Goal: Complete application form

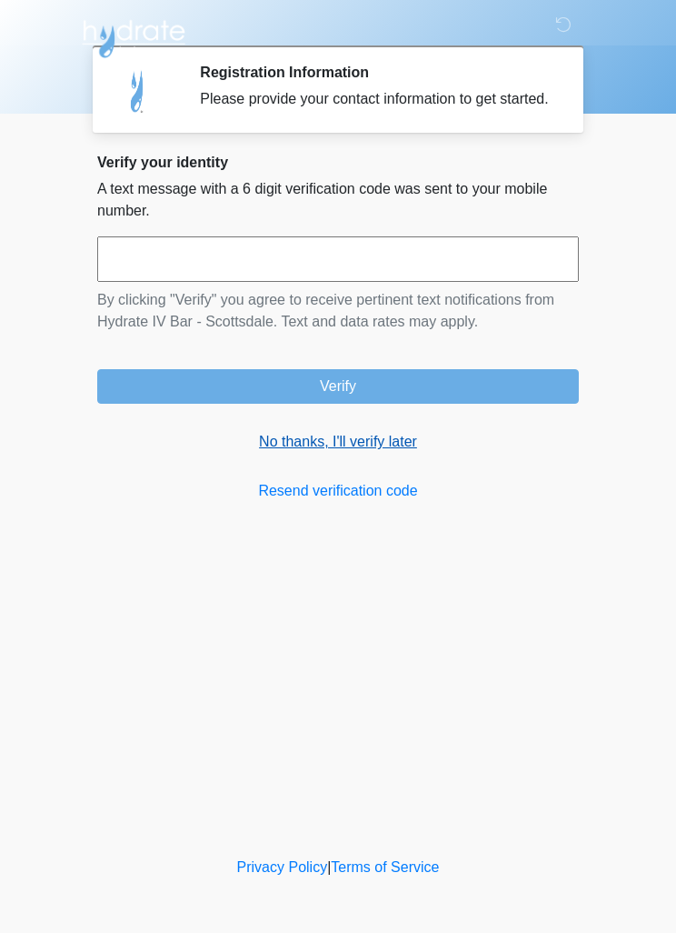
click at [391, 449] on link "No thanks, I'll verify later" at bounding box center [338, 442] width 482 height 22
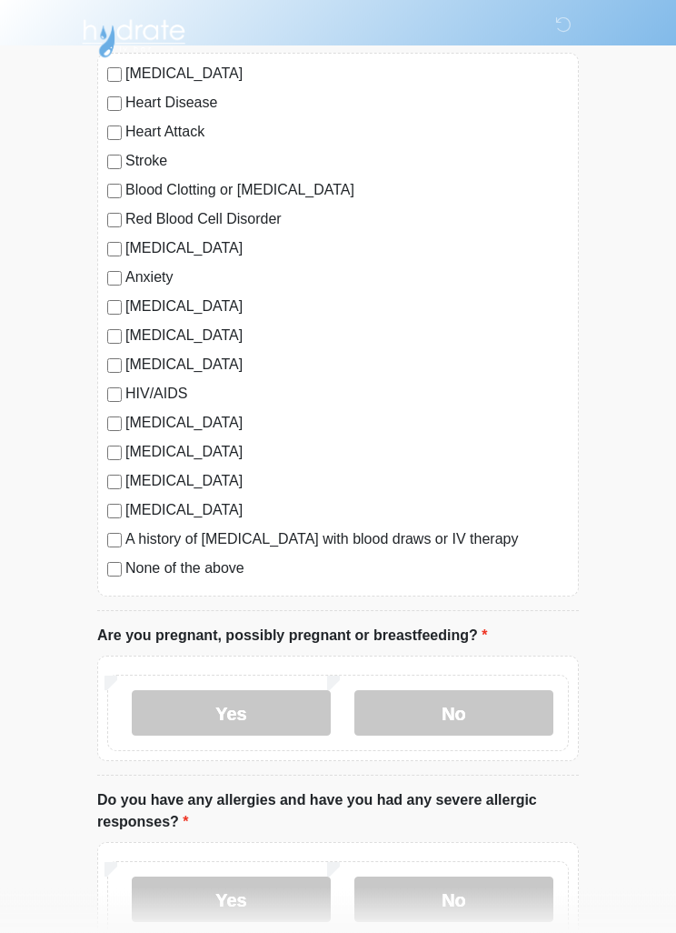
scroll to position [185, 0]
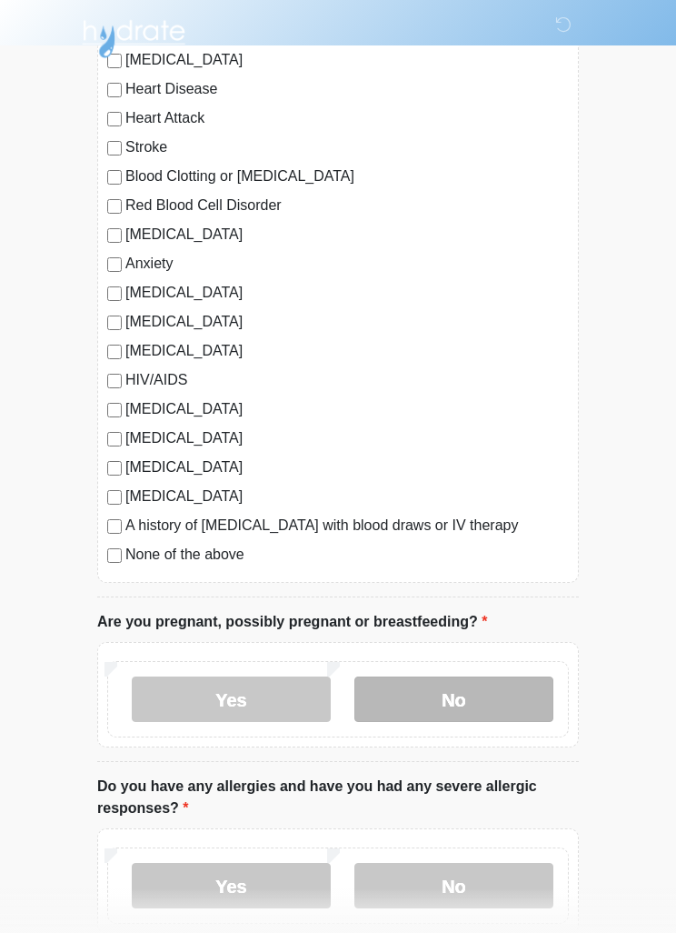
click at [494, 695] on label "No" at bounding box center [454, 698] width 199 height 45
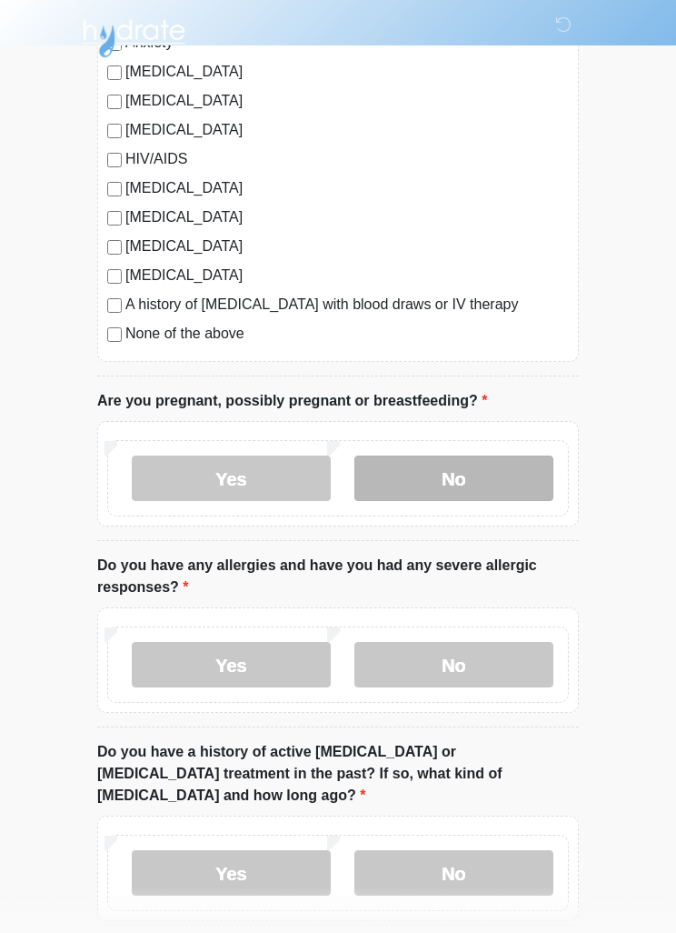
scroll to position [405, 0]
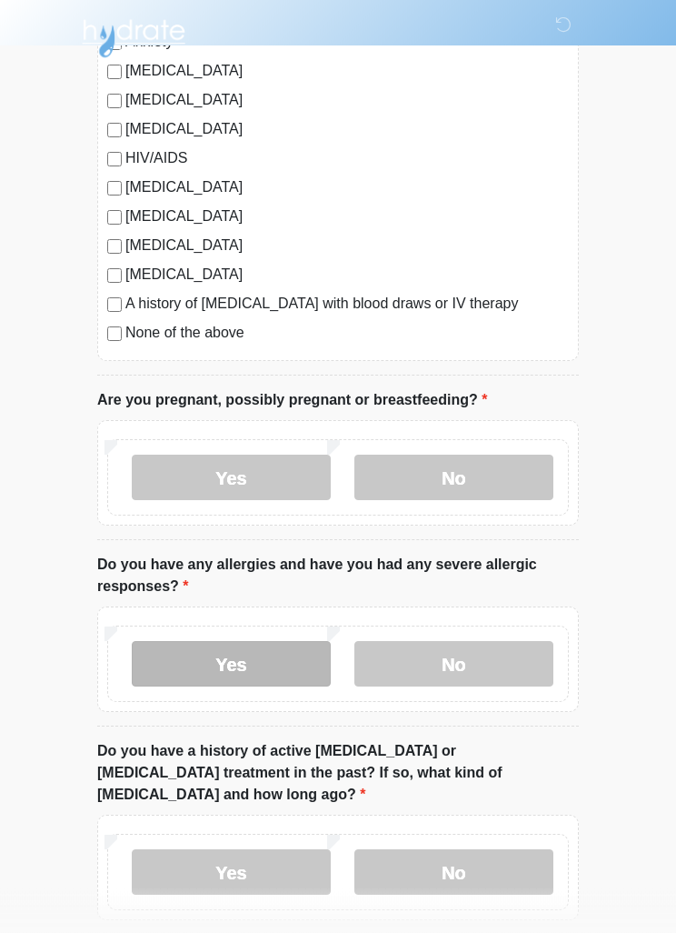
click at [237, 662] on label "Yes" at bounding box center [231, 664] width 199 height 45
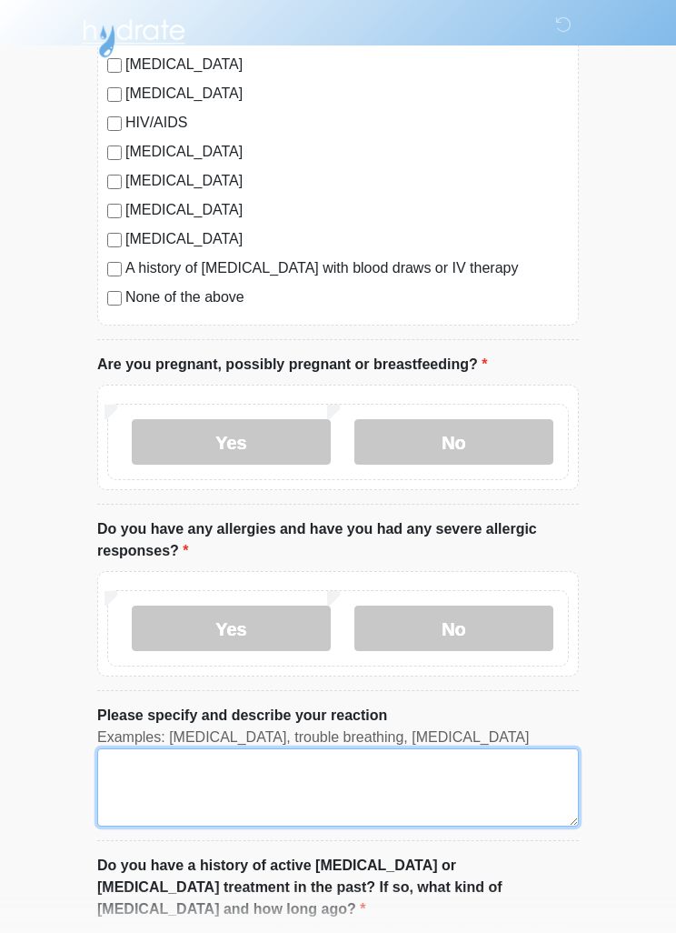
click at [155, 780] on textarea "Please specify and describe your reaction" at bounding box center [338, 788] width 482 height 78
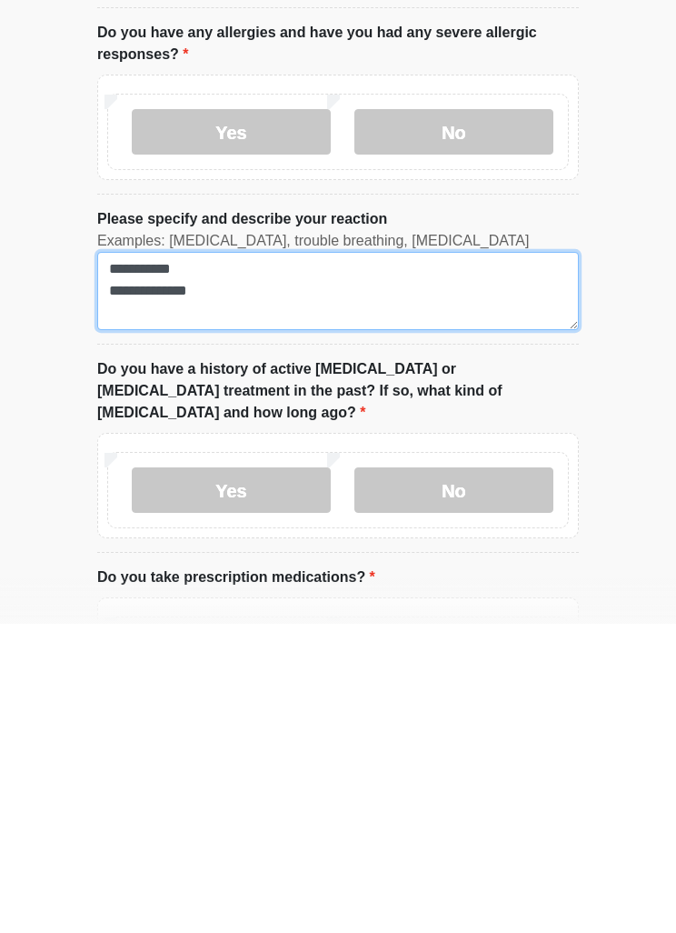
scroll to position [660, 0]
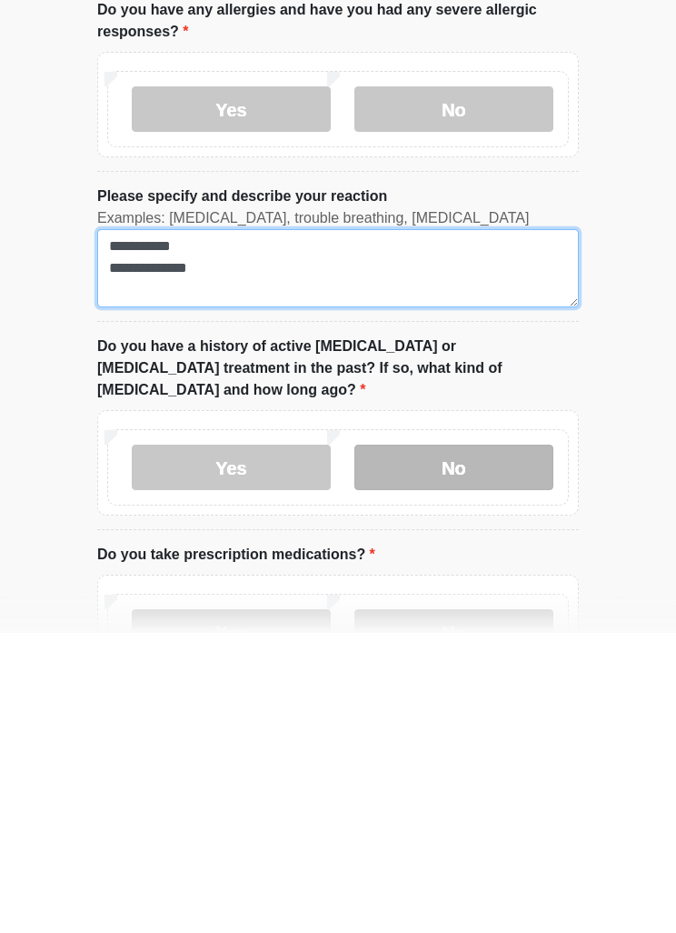
type textarea "**********"
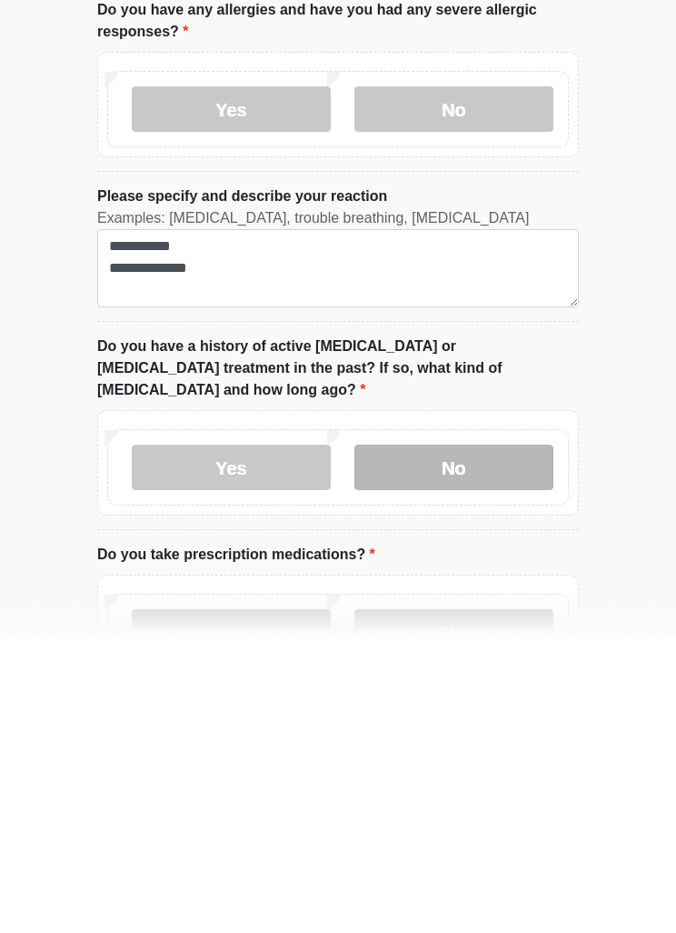
click at [484, 746] on label "No" at bounding box center [454, 768] width 199 height 45
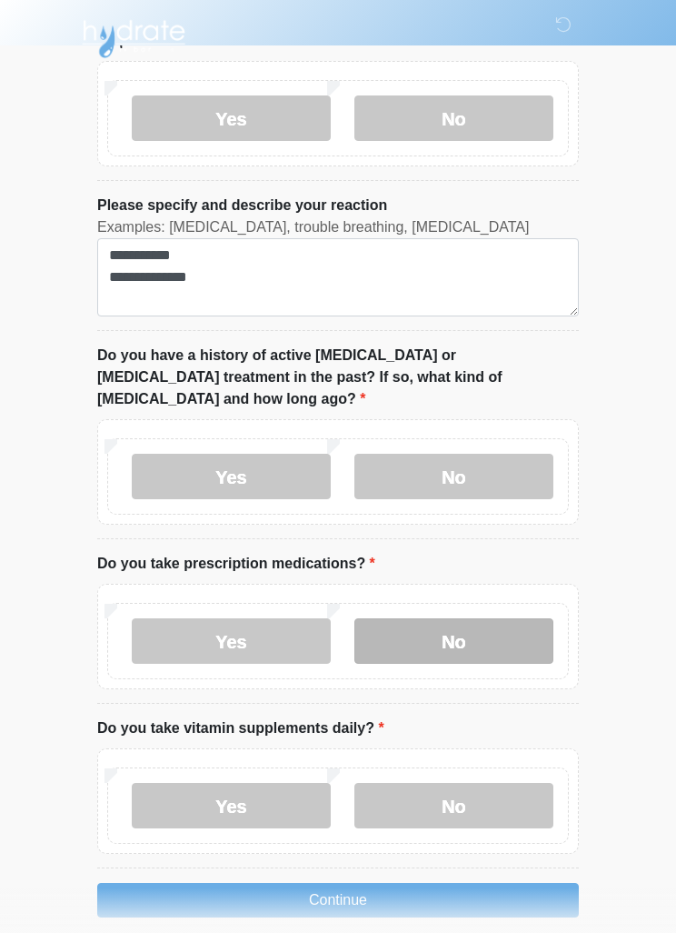
click at [469, 618] on label "No" at bounding box center [454, 640] width 199 height 45
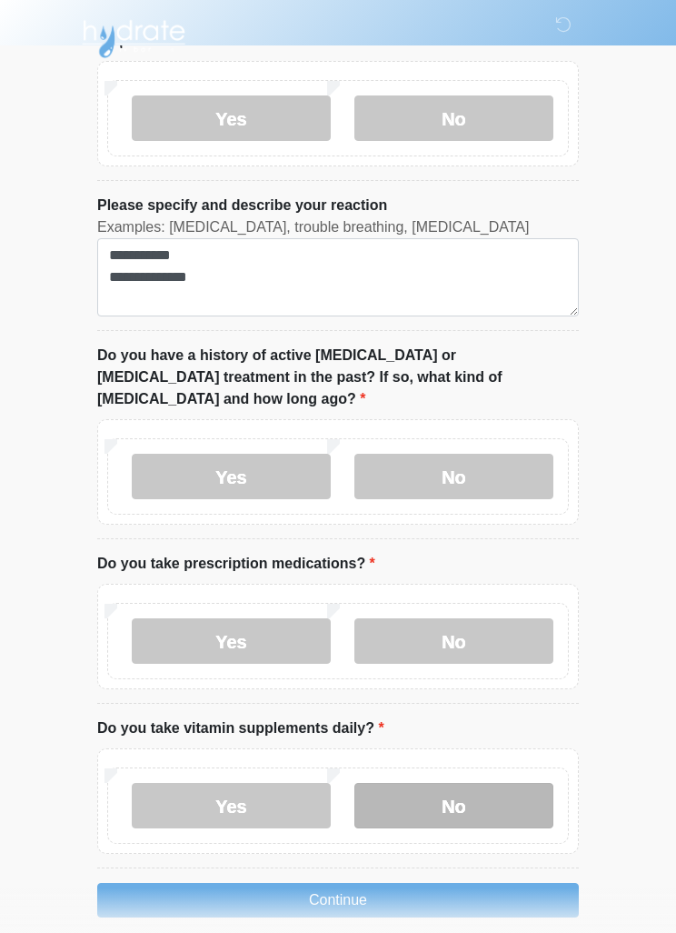
click at [473, 784] on label "No" at bounding box center [454, 805] width 199 height 45
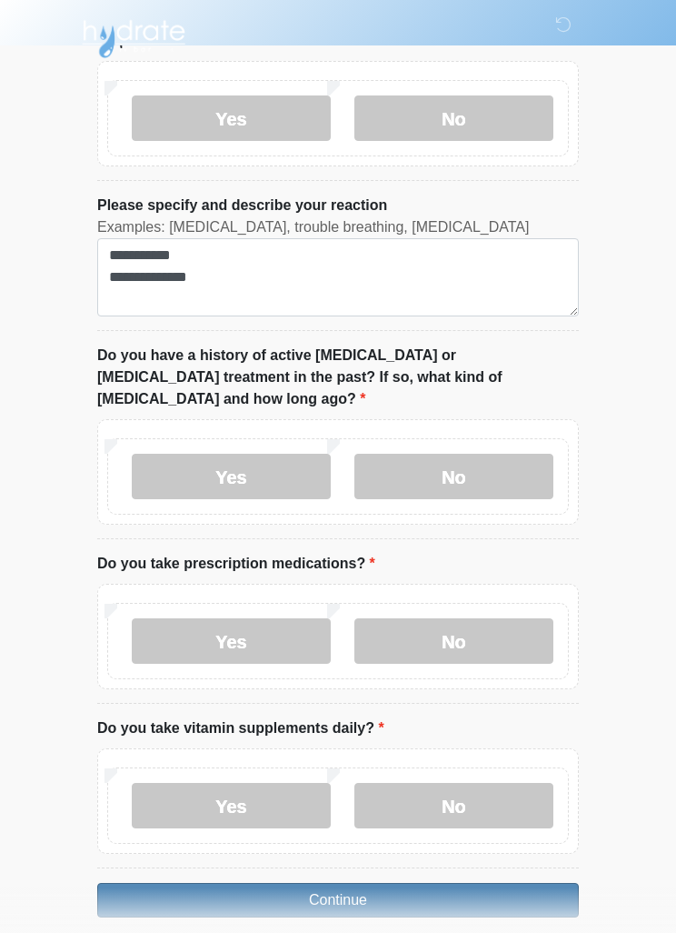
click at [221, 883] on button "Continue" at bounding box center [338, 900] width 482 height 35
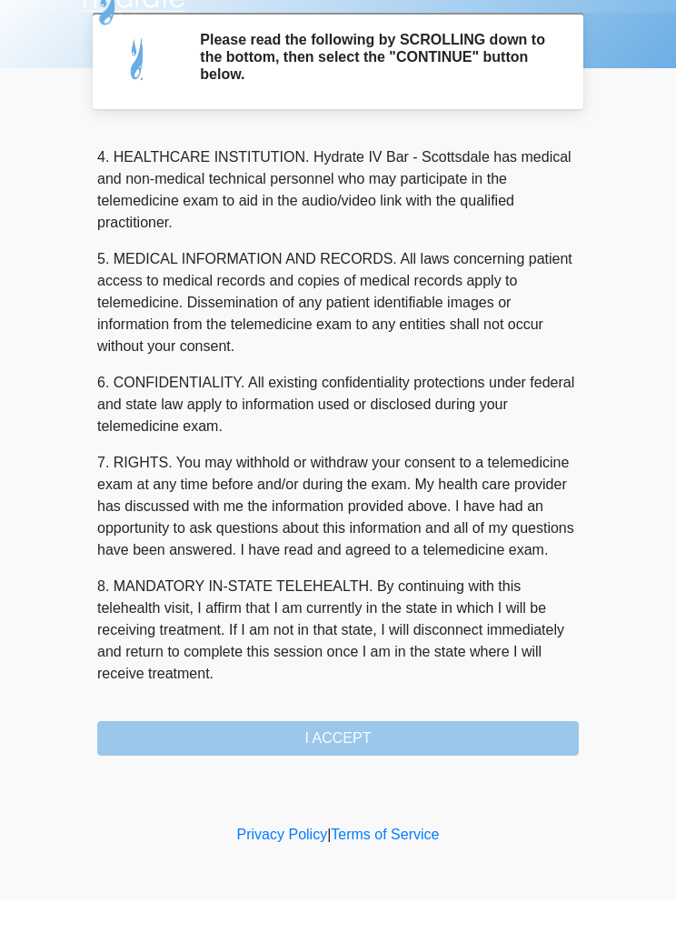
scroll to position [507, 0]
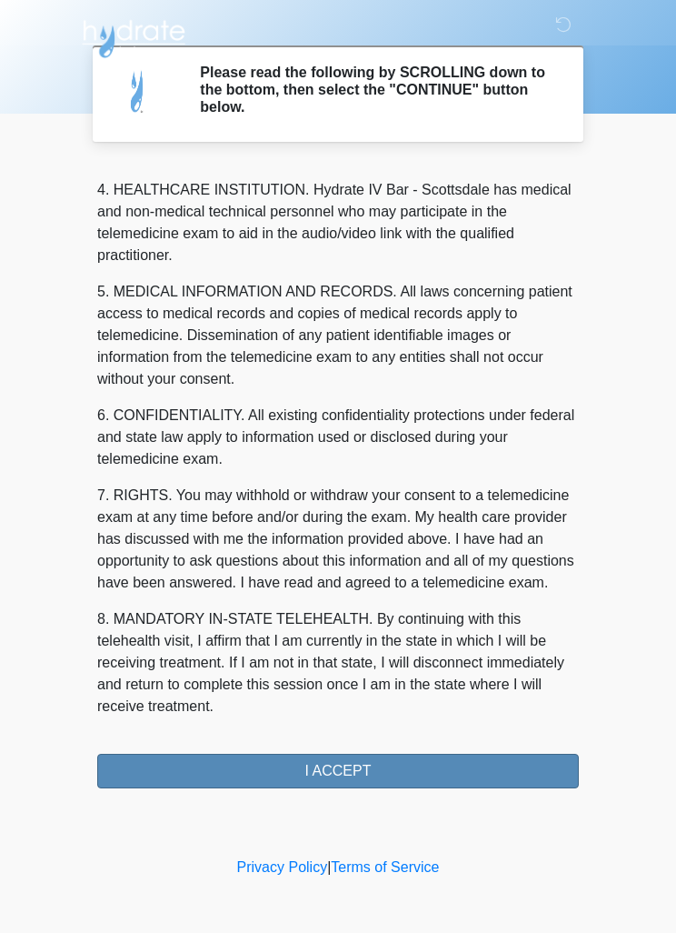
click at [217, 770] on button "I ACCEPT" at bounding box center [338, 771] width 482 height 35
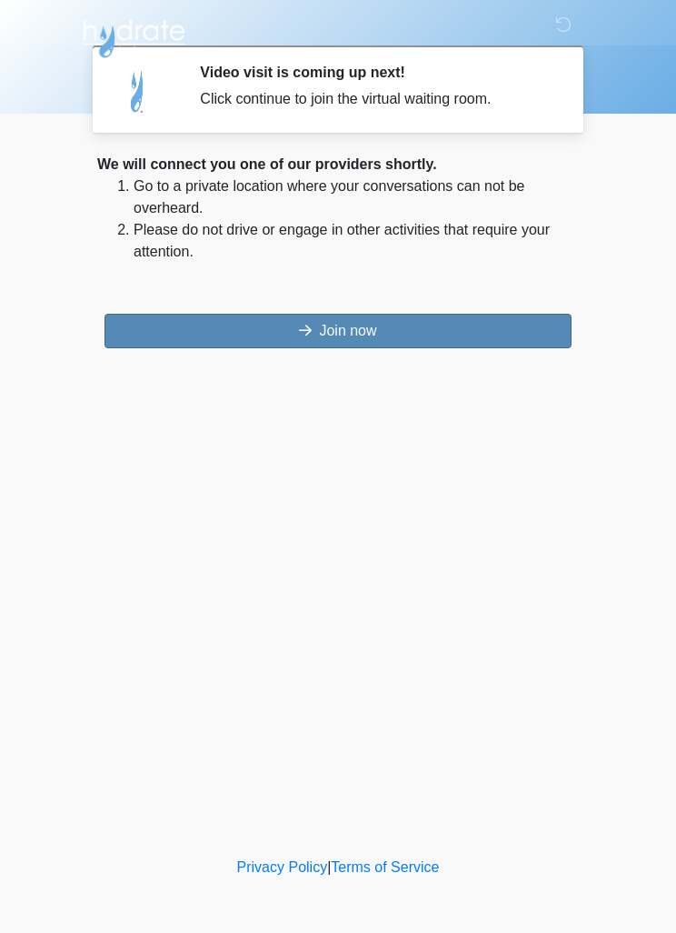
click at [277, 328] on button "Join now" at bounding box center [338, 331] width 467 height 35
click at [516, 339] on button "Join now" at bounding box center [338, 331] width 467 height 35
